Goal: Find specific page/section: Find specific page/section

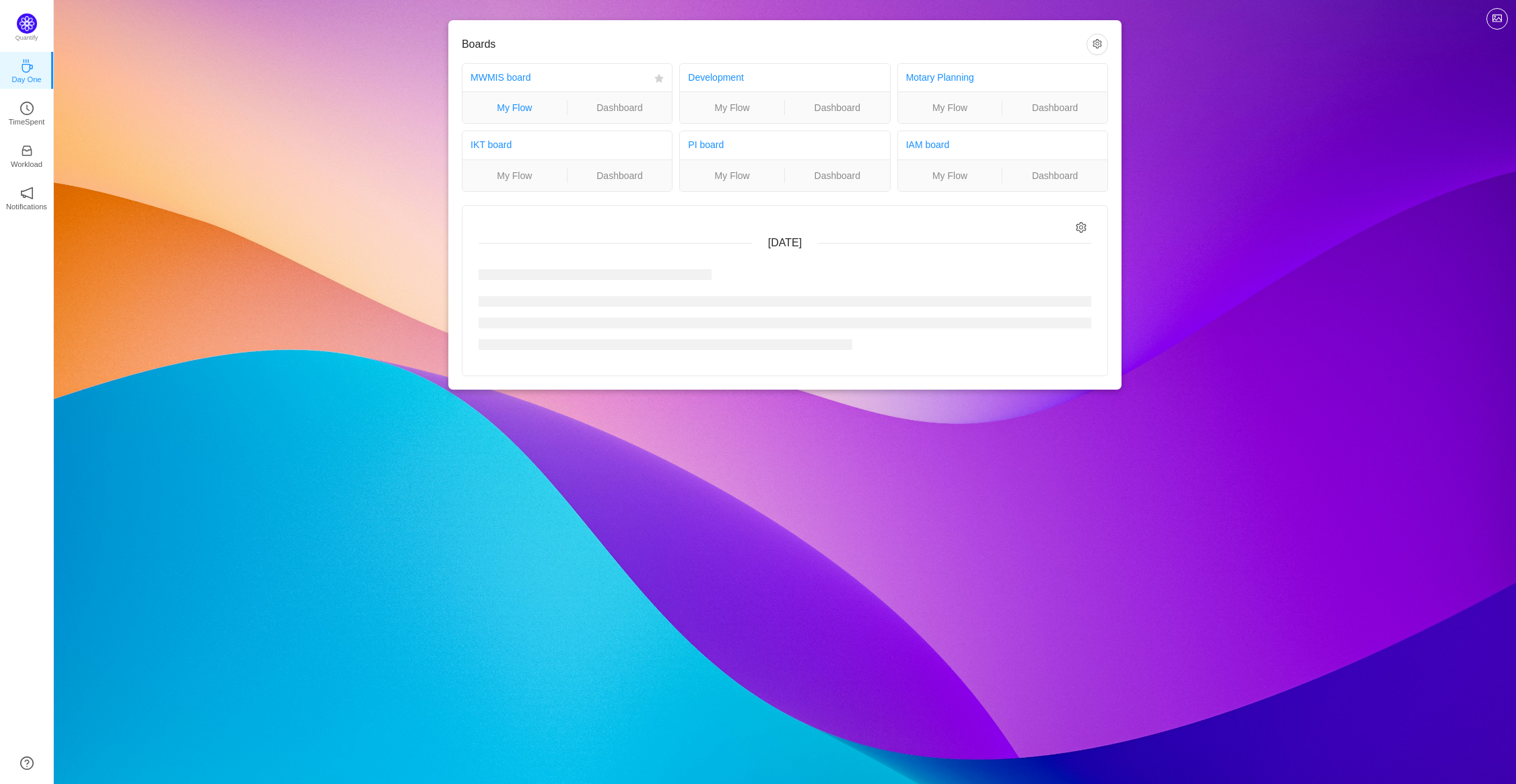
click at [517, 107] on link "My Flow" at bounding box center [514, 107] width 104 height 15
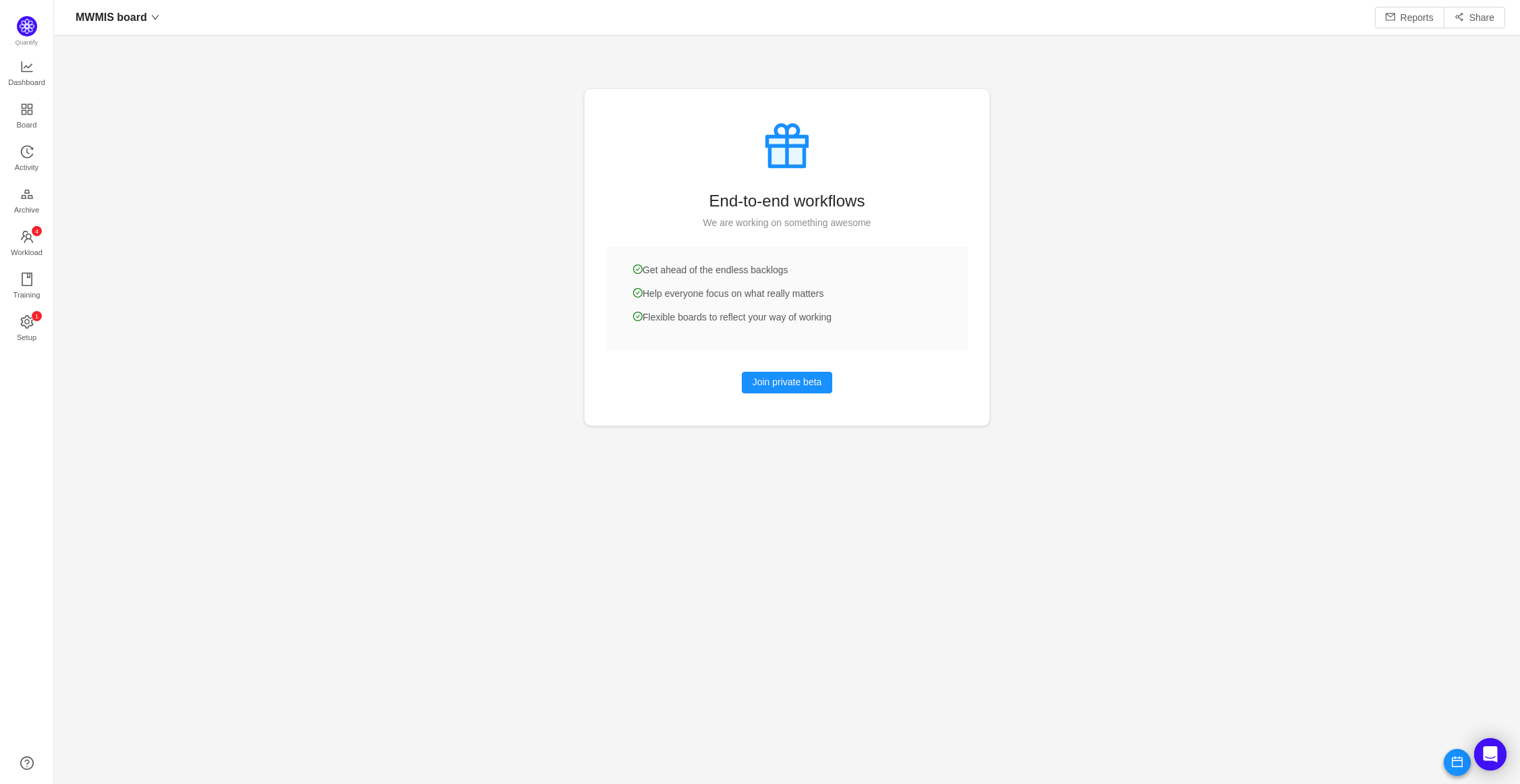
scroll to position [757, 1426]
click at [23, 156] on span "Activity" at bounding box center [27, 167] width 24 height 27
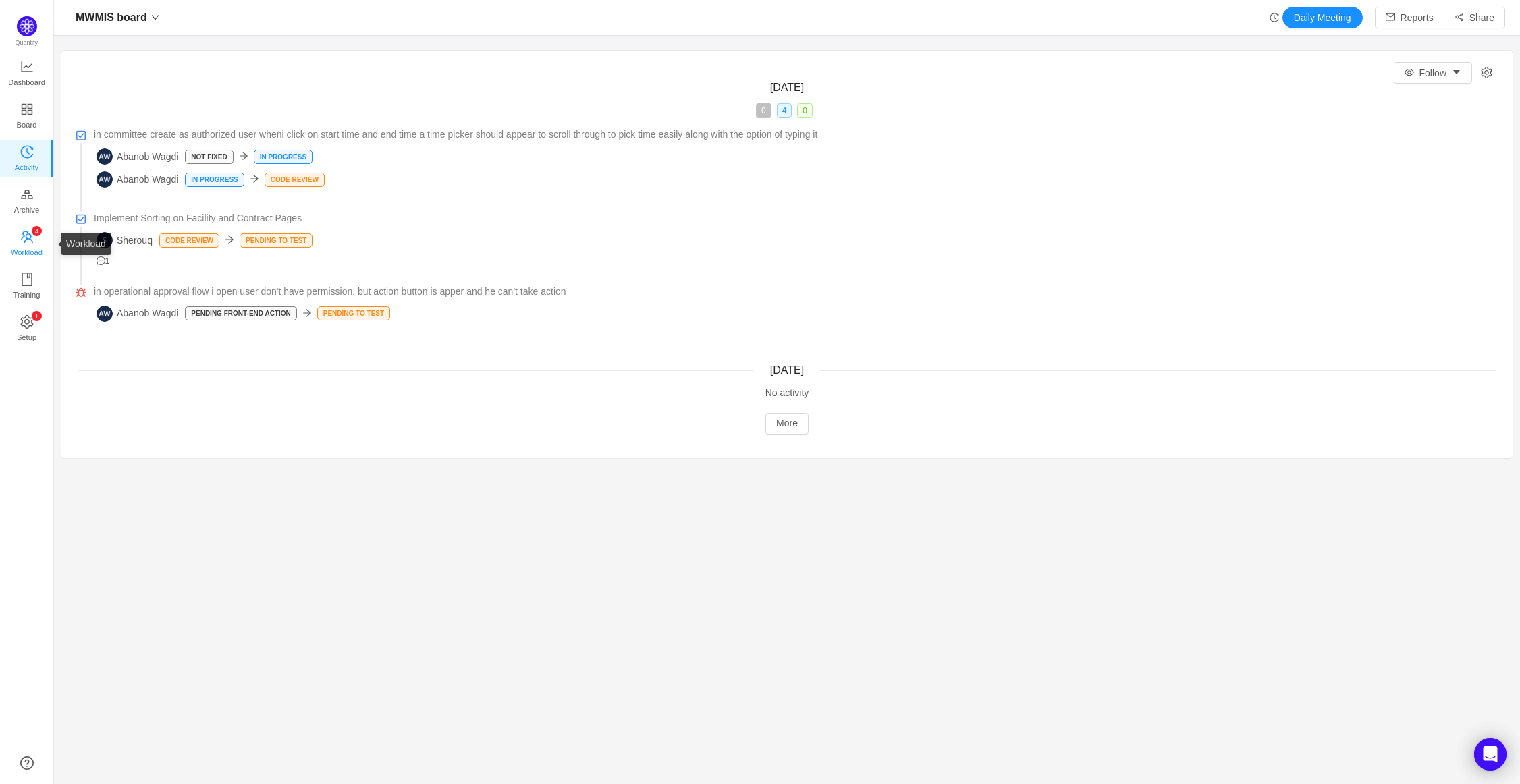
click at [23, 249] on span "Workload" at bounding box center [26, 252] width 32 height 27
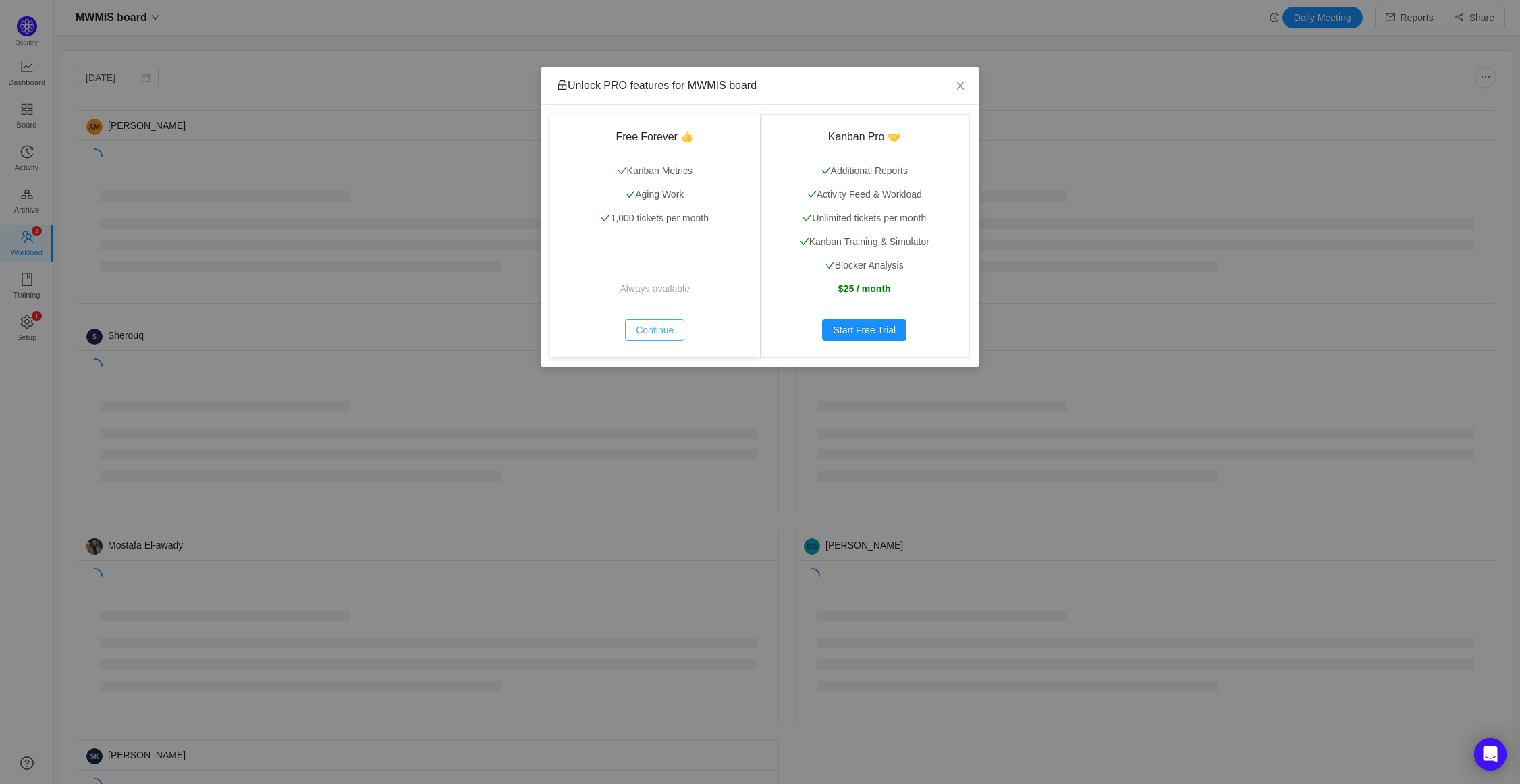
click at [640, 324] on button "Continue" at bounding box center [655, 330] width 59 height 22
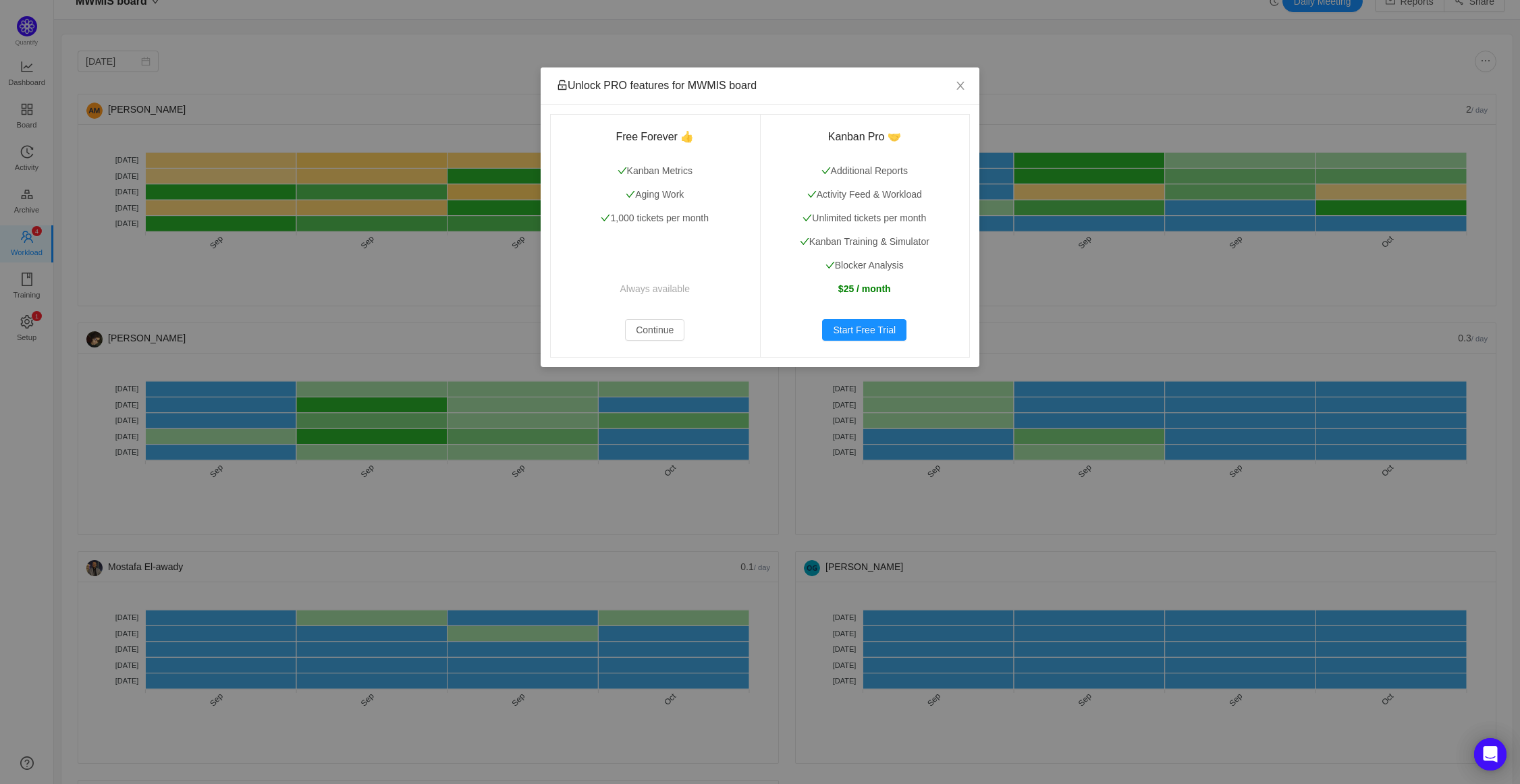
scroll to position [15, 0]
click at [641, 332] on button "Continue" at bounding box center [655, 330] width 59 height 22
click at [657, 328] on button "Continue" at bounding box center [655, 330] width 59 height 22
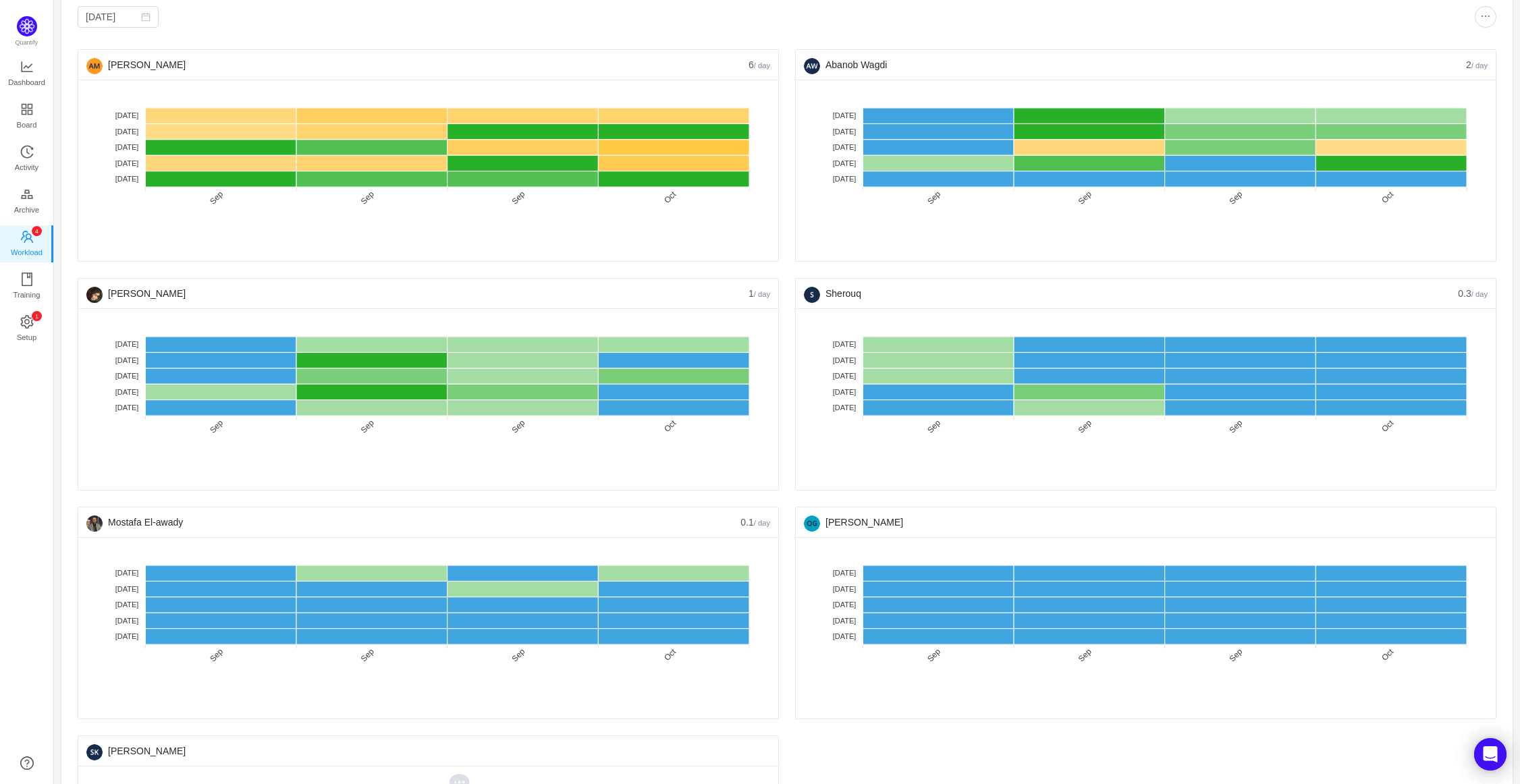
scroll to position [62, 0]
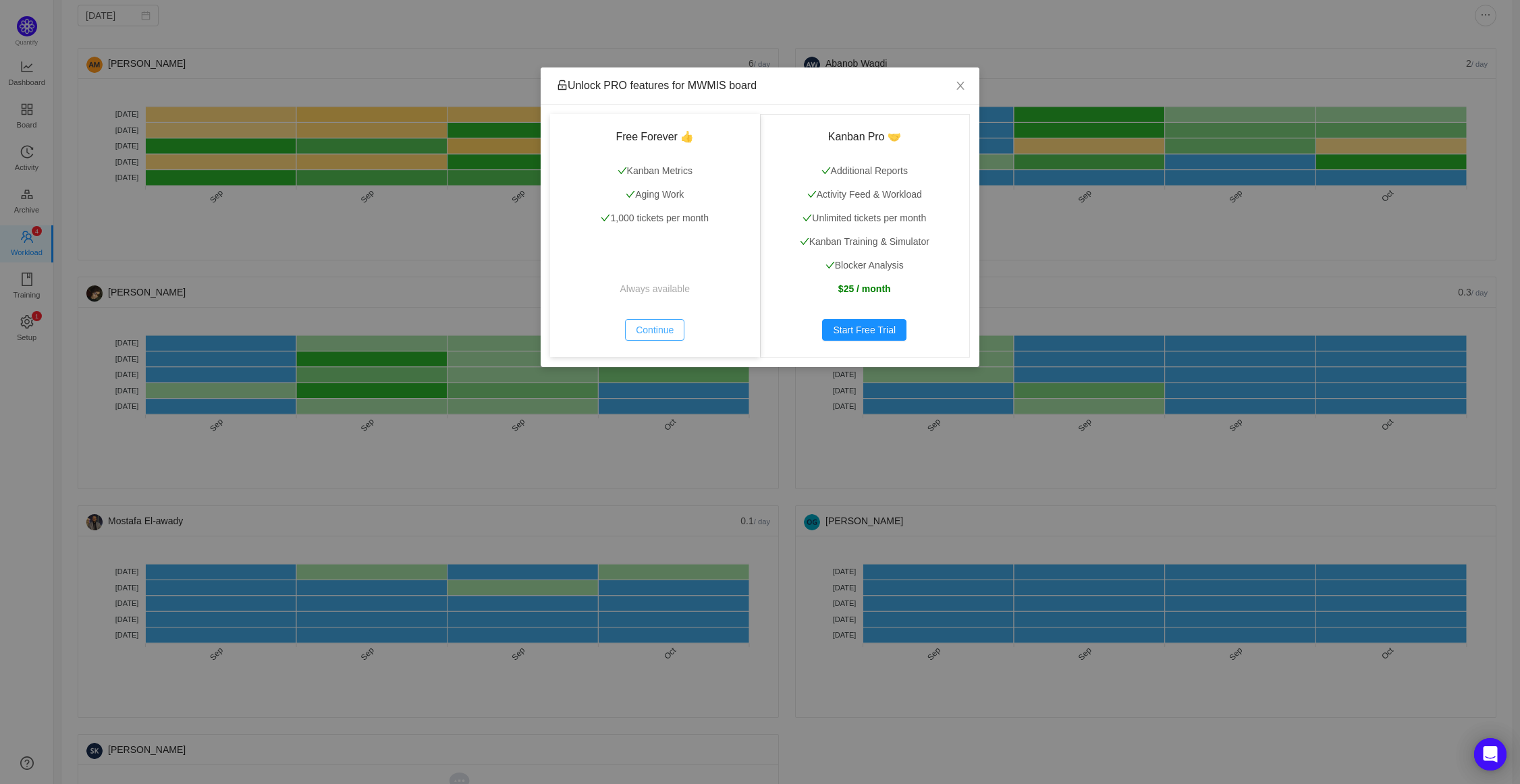
click at [651, 340] on button "Continue" at bounding box center [655, 330] width 59 height 22
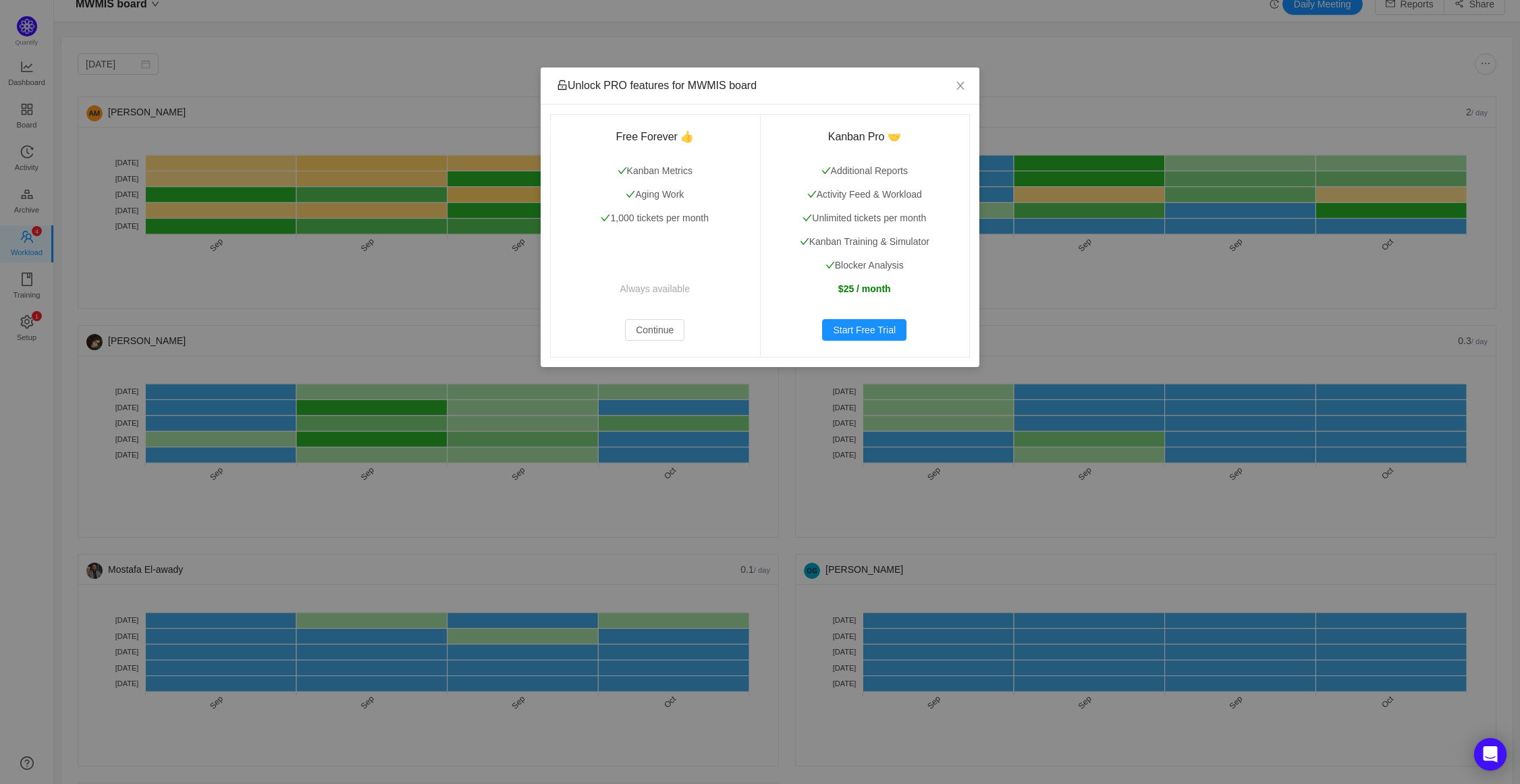
scroll to position [12, 0]
click at [660, 328] on button "Continue" at bounding box center [655, 330] width 59 height 22
click at [660, 328] on button "Continue" at bounding box center [655, 330] width 59 height 22
click at [648, 325] on button "Continue" at bounding box center [655, 330] width 59 height 22
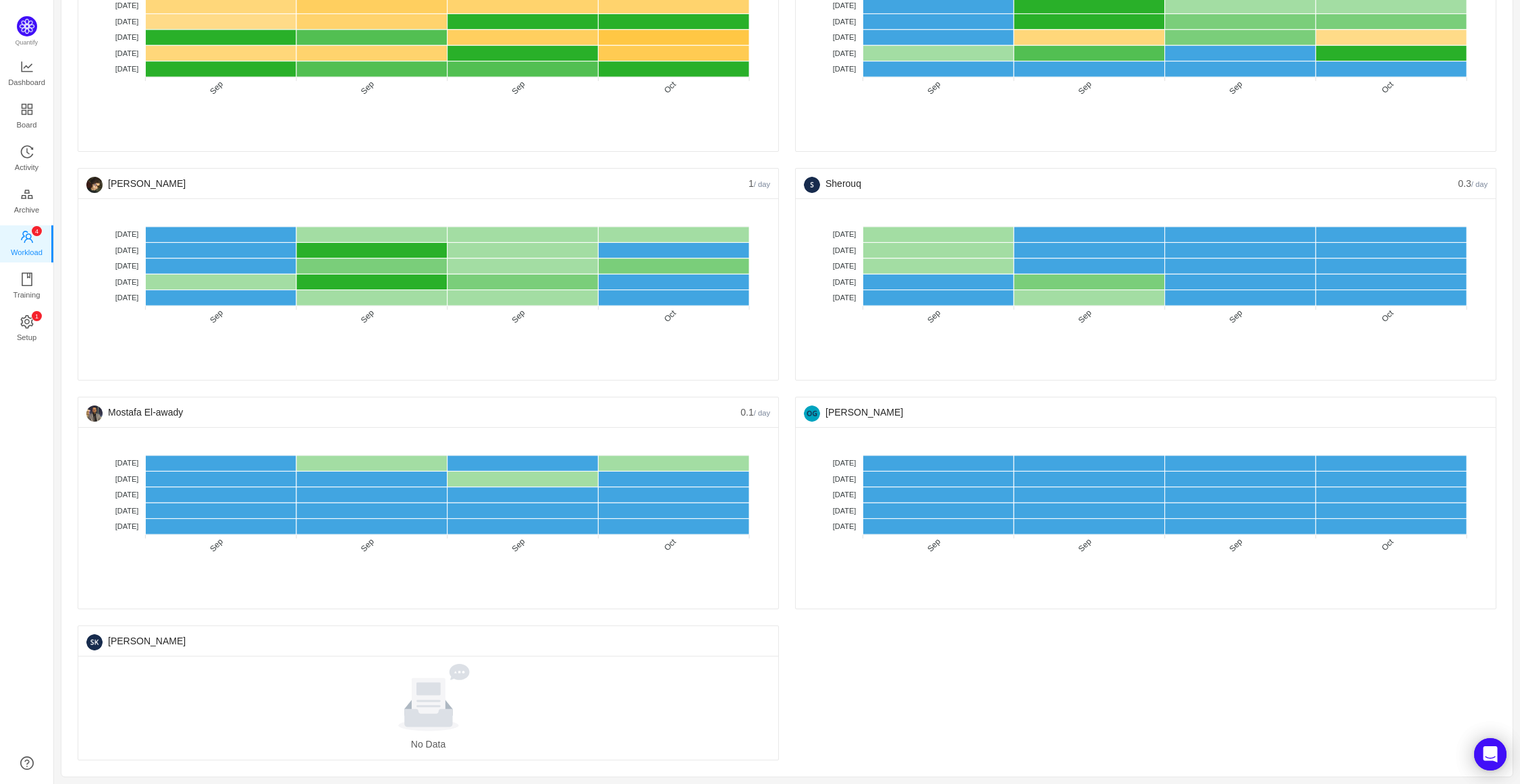
scroll to position [0, 0]
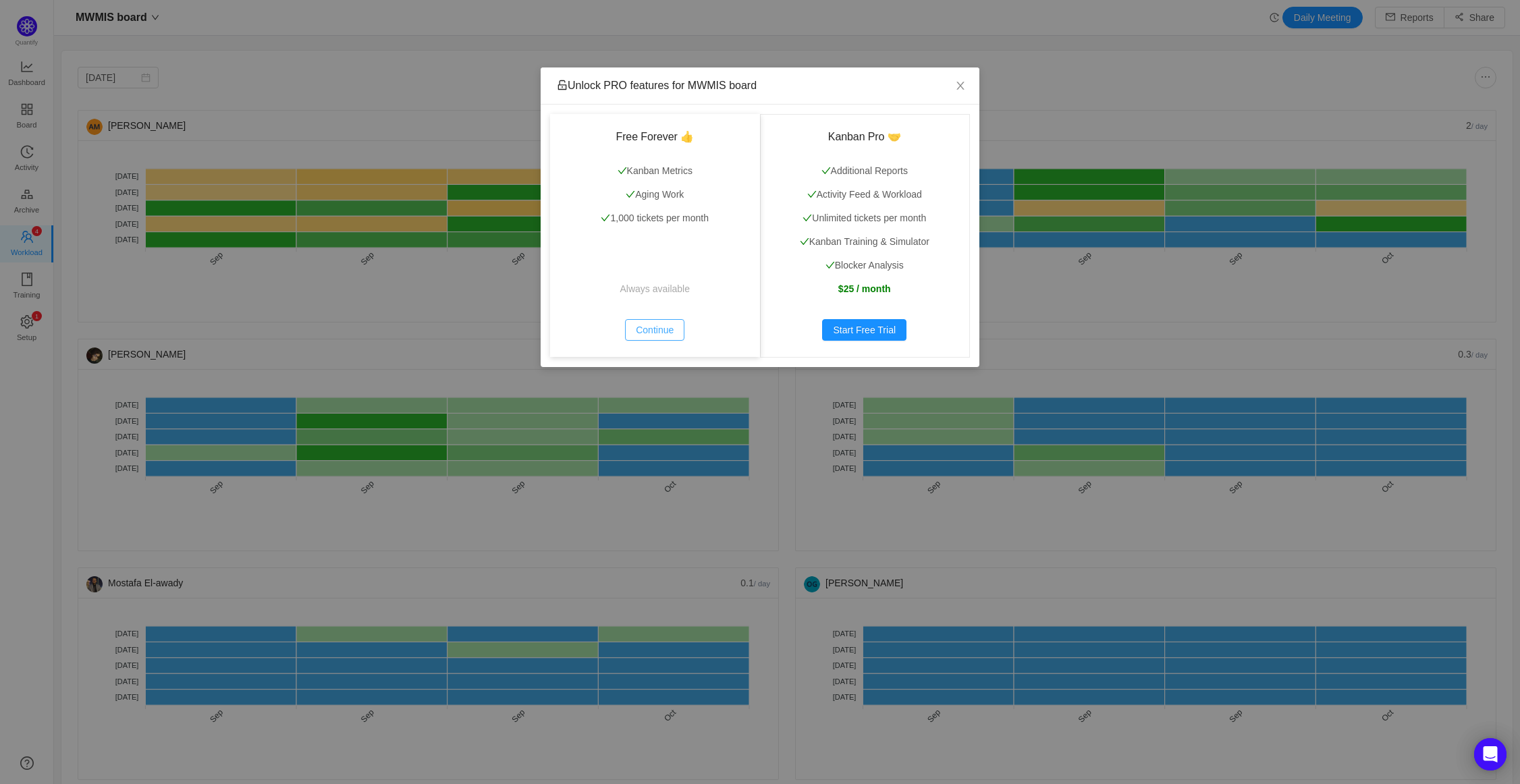
click at [648, 325] on button "Continue" at bounding box center [655, 330] width 59 height 22
click at [653, 332] on button "Continue" at bounding box center [655, 330] width 59 height 22
